Goal: Navigation & Orientation: Find specific page/section

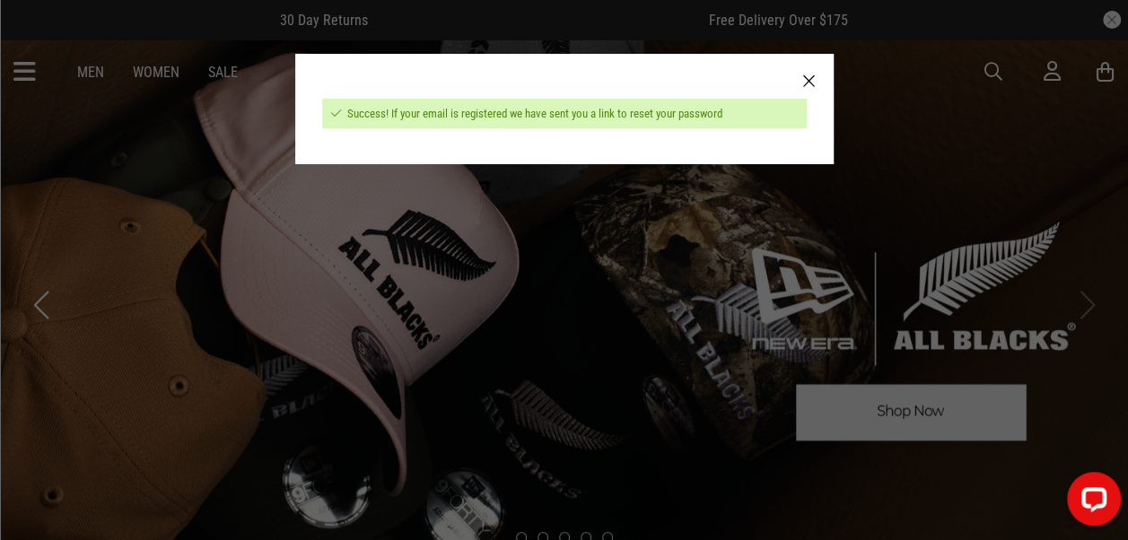
click at [815, 79] on div at bounding box center [809, 82] width 49 height 56
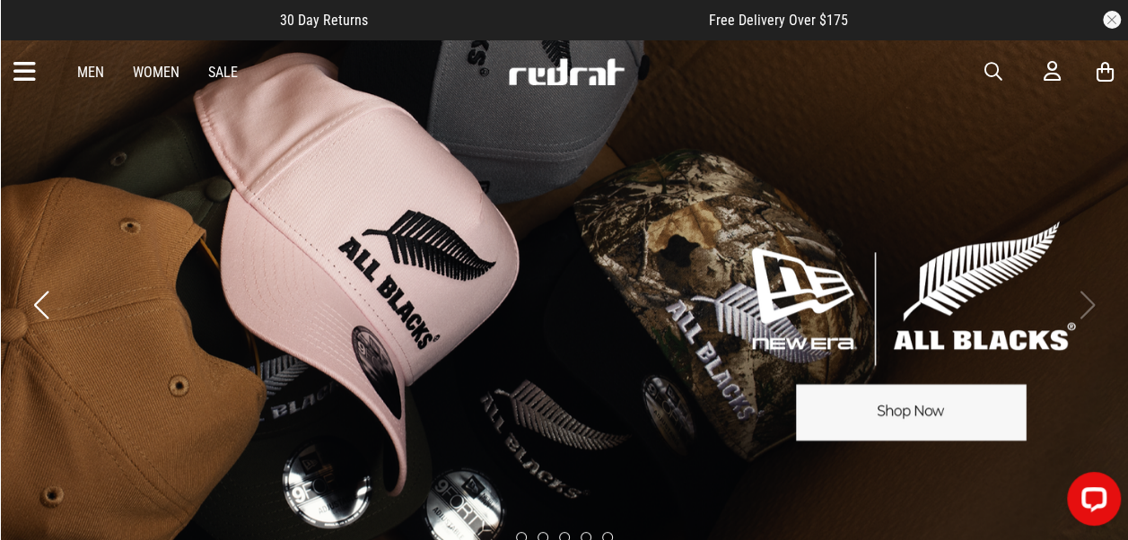
click at [27, 74] on icon at bounding box center [24, 72] width 22 height 30
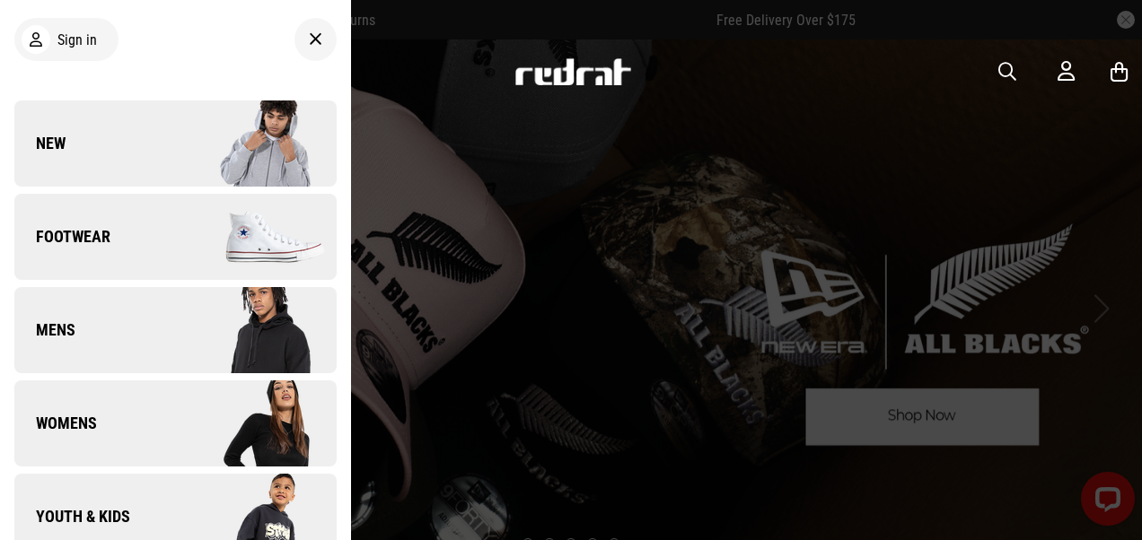
click at [203, 169] on img at bounding box center [255, 144] width 161 height 90
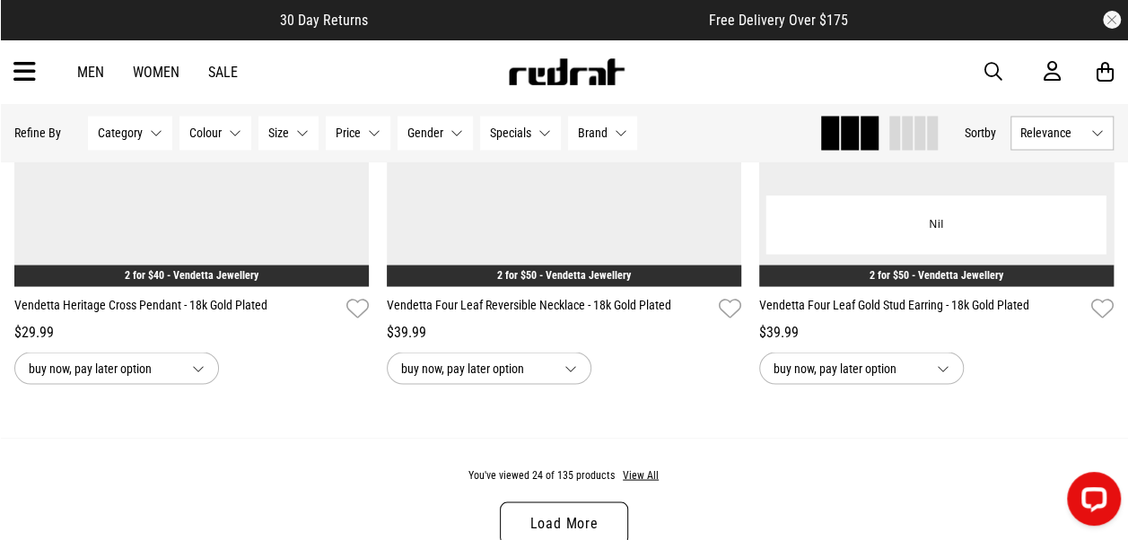
scroll to position [5207, 0]
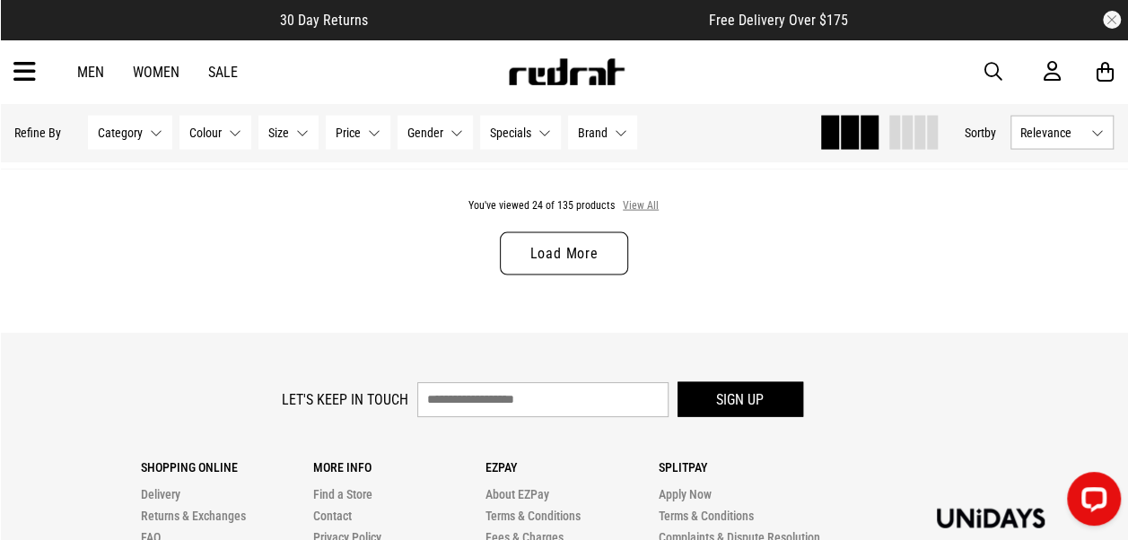
click at [628, 206] on button "View All" at bounding box center [641, 206] width 38 height 16
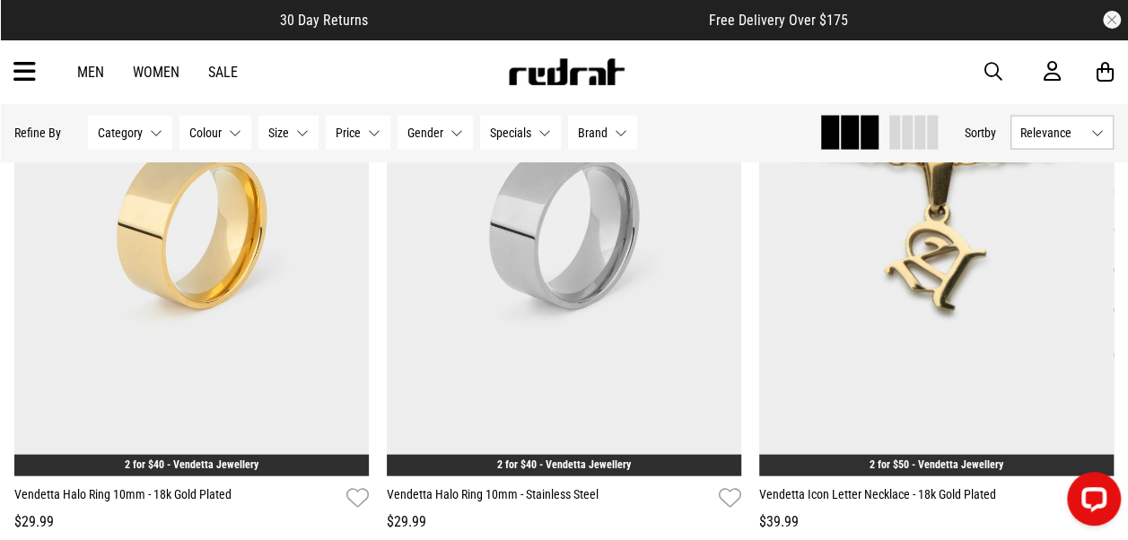
scroll to position [8528, 0]
click at [29, 65] on icon at bounding box center [24, 72] width 22 height 30
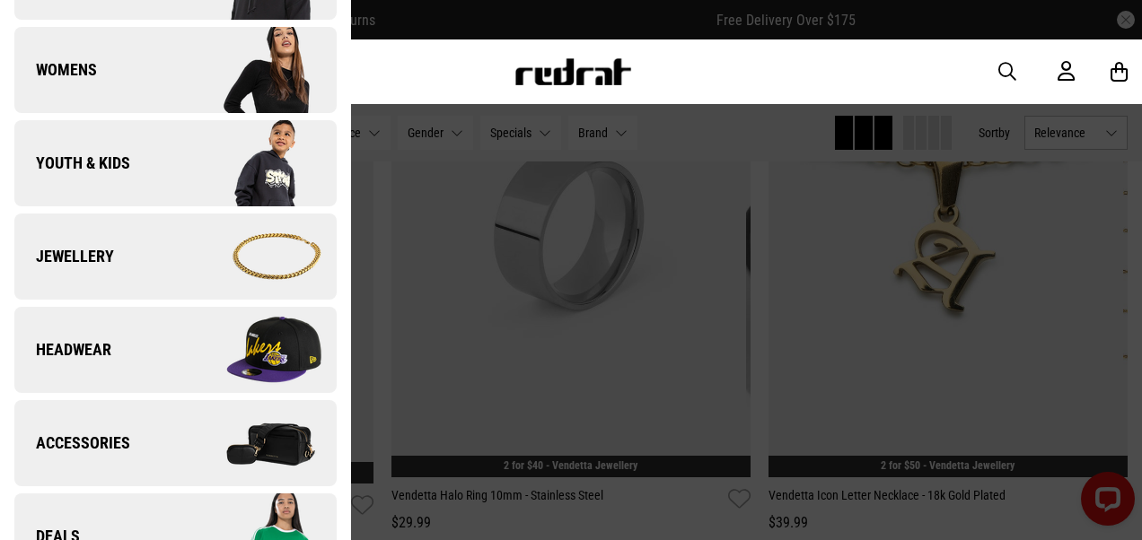
scroll to position [449, 0]
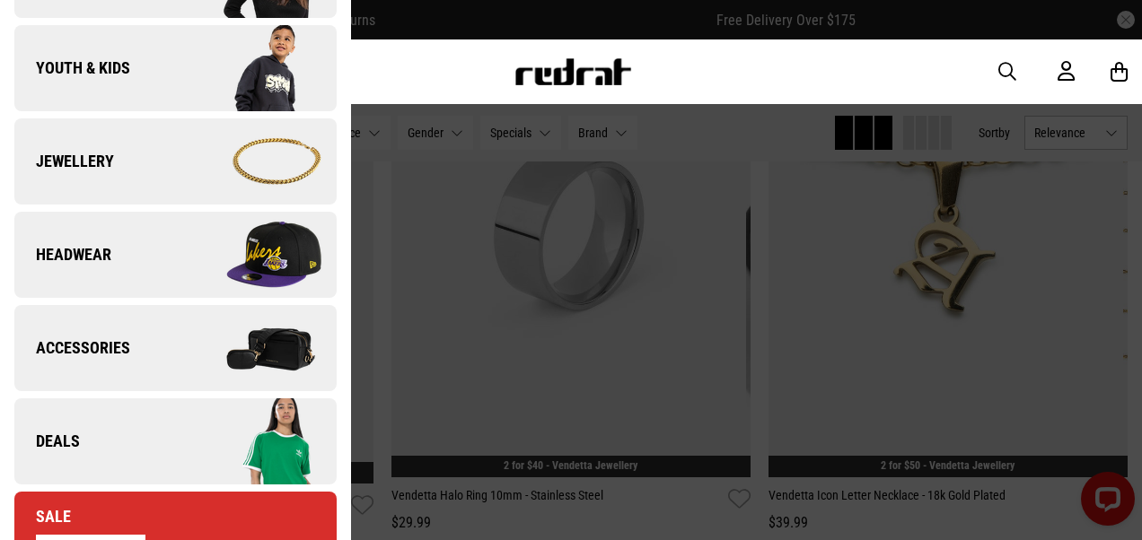
click at [99, 439] on link "Deals" at bounding box center [175, 442] width 322 height 86
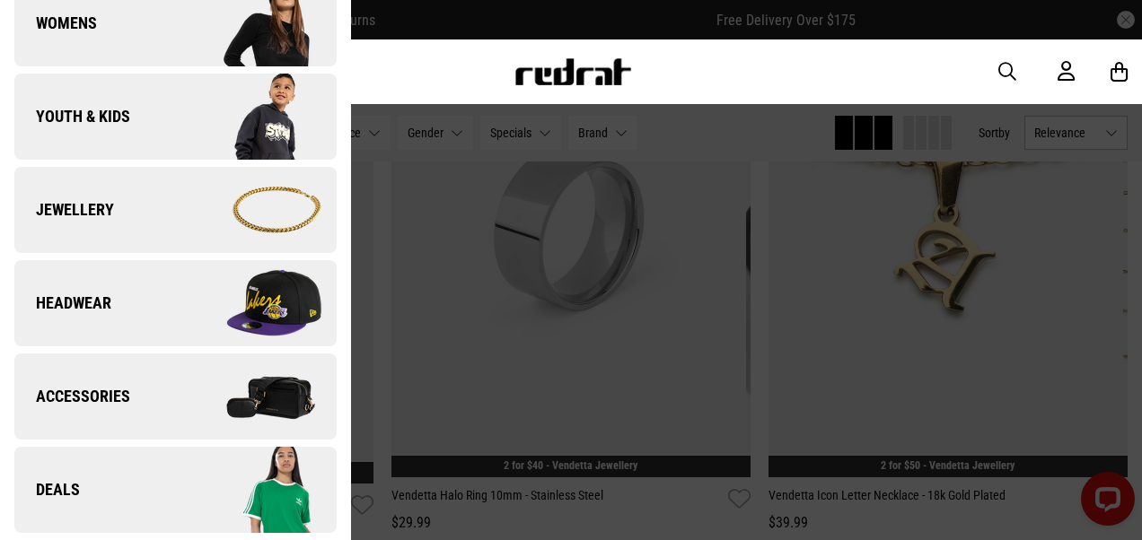
scroll to position [0, 0]
